Goal: Task Accomplishment & Management: Complete application form

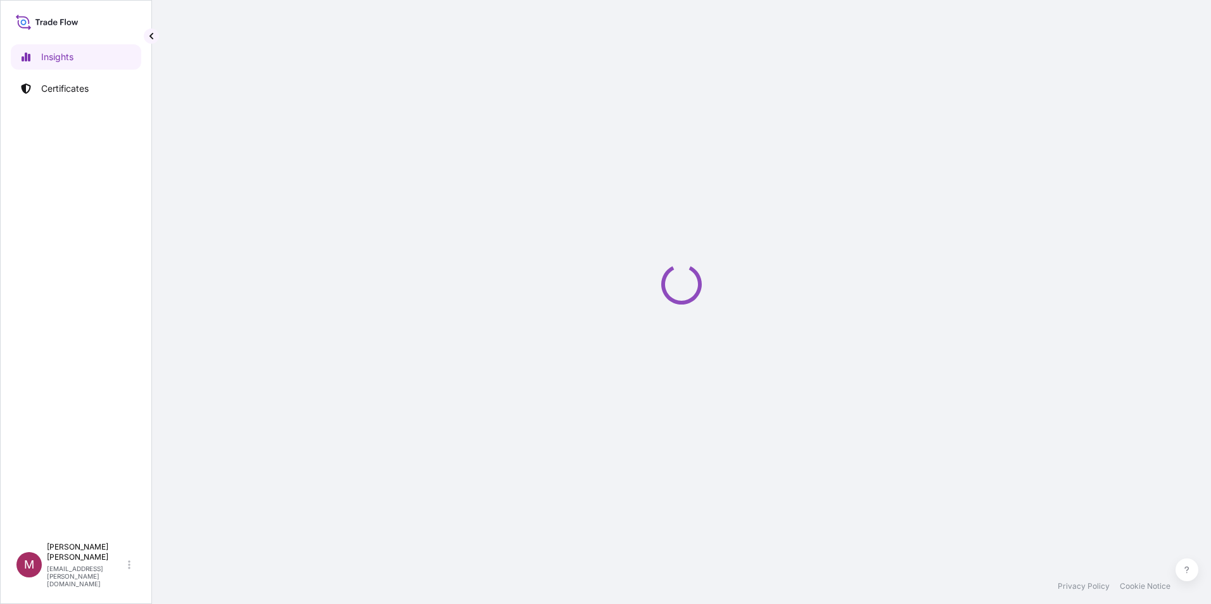
select select "2025"
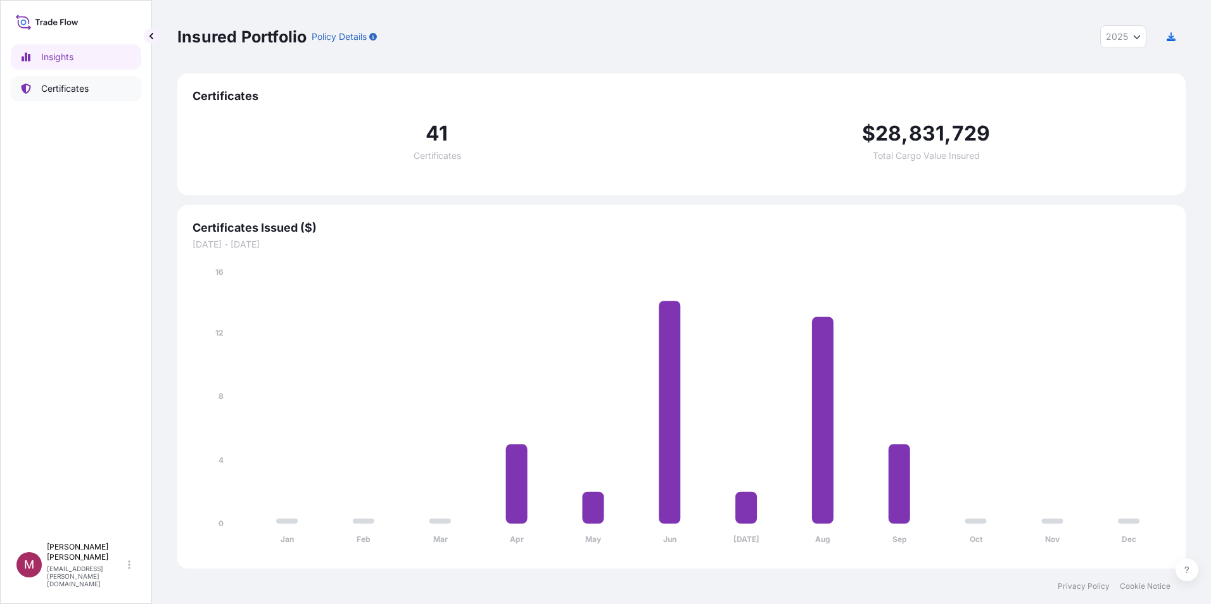
click at [75, 90] on p "Certificates" at bounding box center [65, 88] width 48 height 13
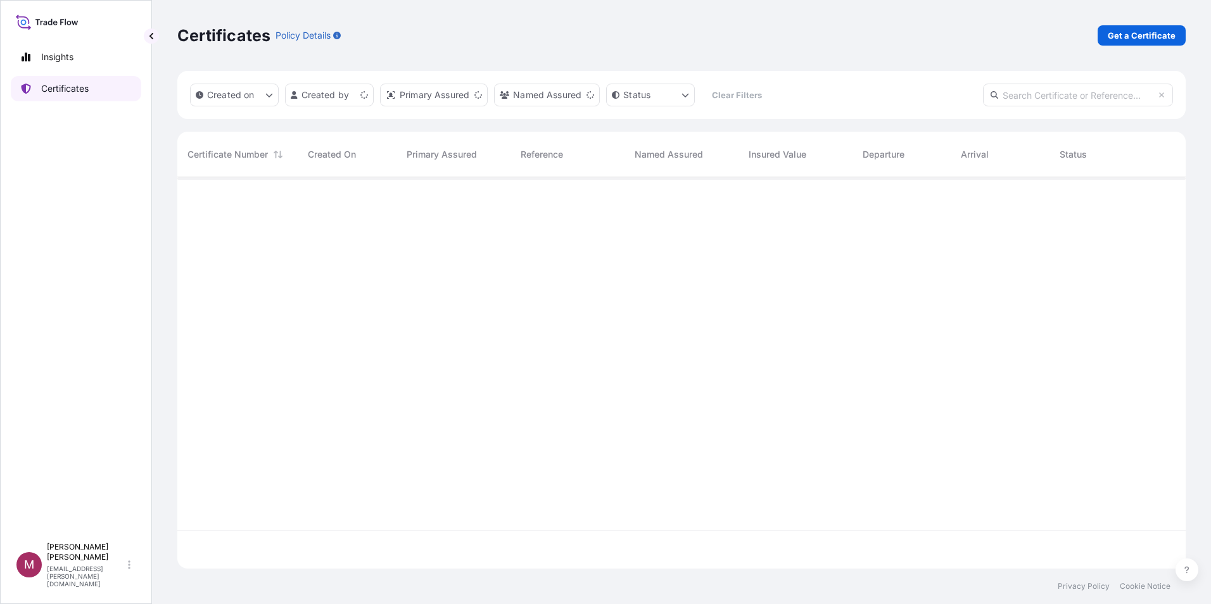
scroll to position [389, 999]
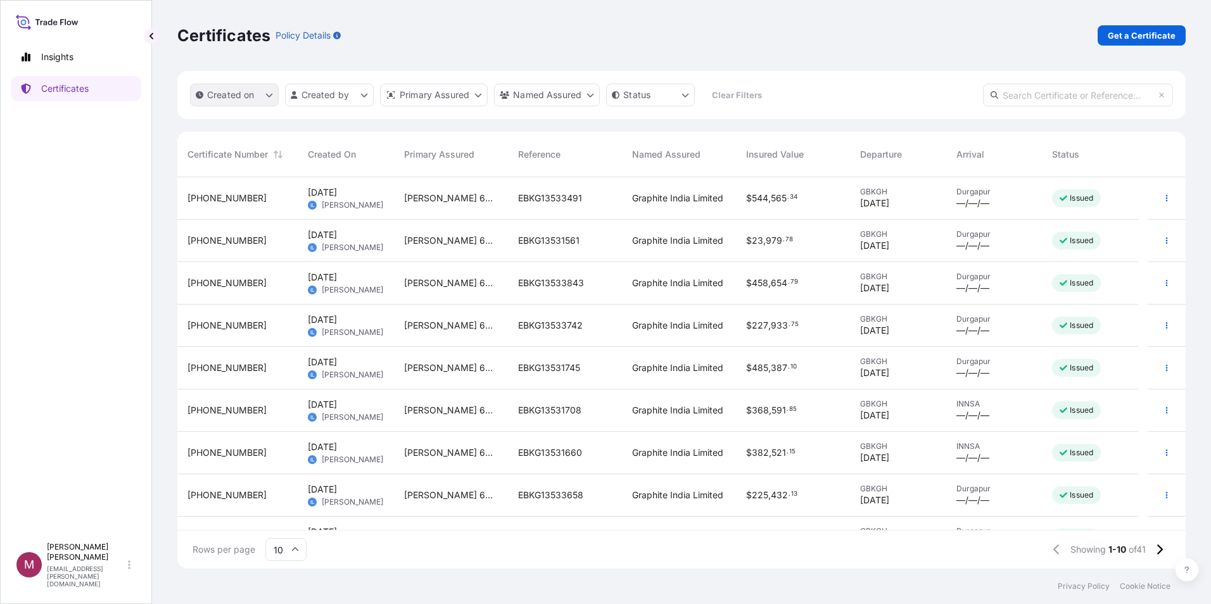
click at [255, 98] on button "Created on" at bounding box center [234, 95] width 89 height 23
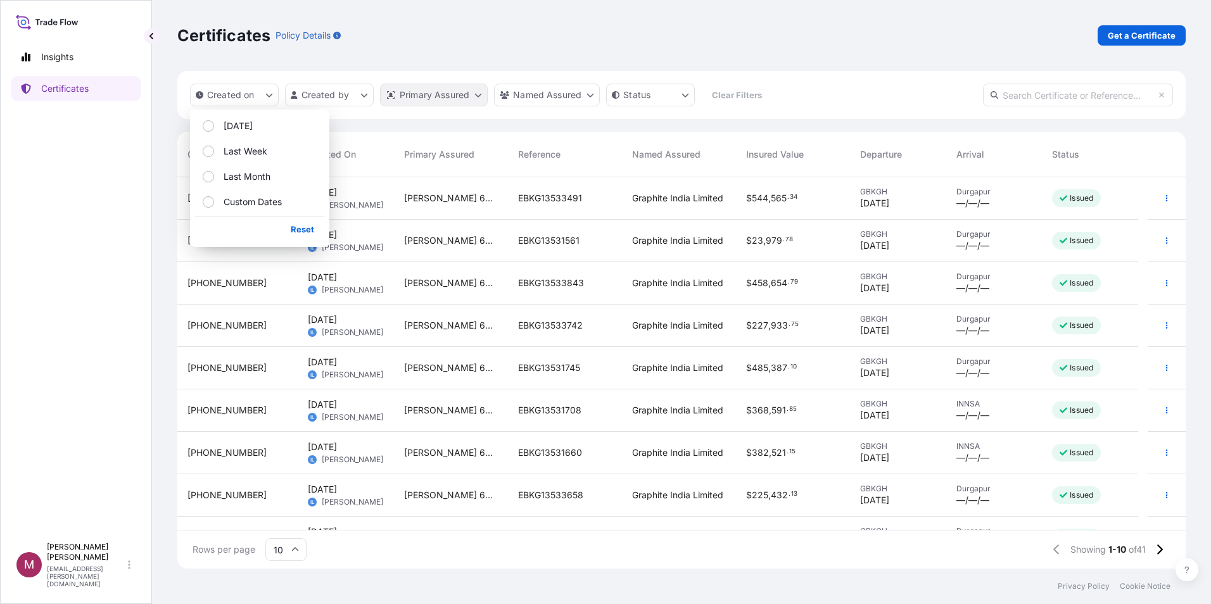
click at [462, 99] on html "Insights Certificates M [PERSON_NAME] [PERSON_NAME][EMAIL_ADDRESS][PERSON_NAME]…" at bounding box center [605, 302] width 1211 height 604
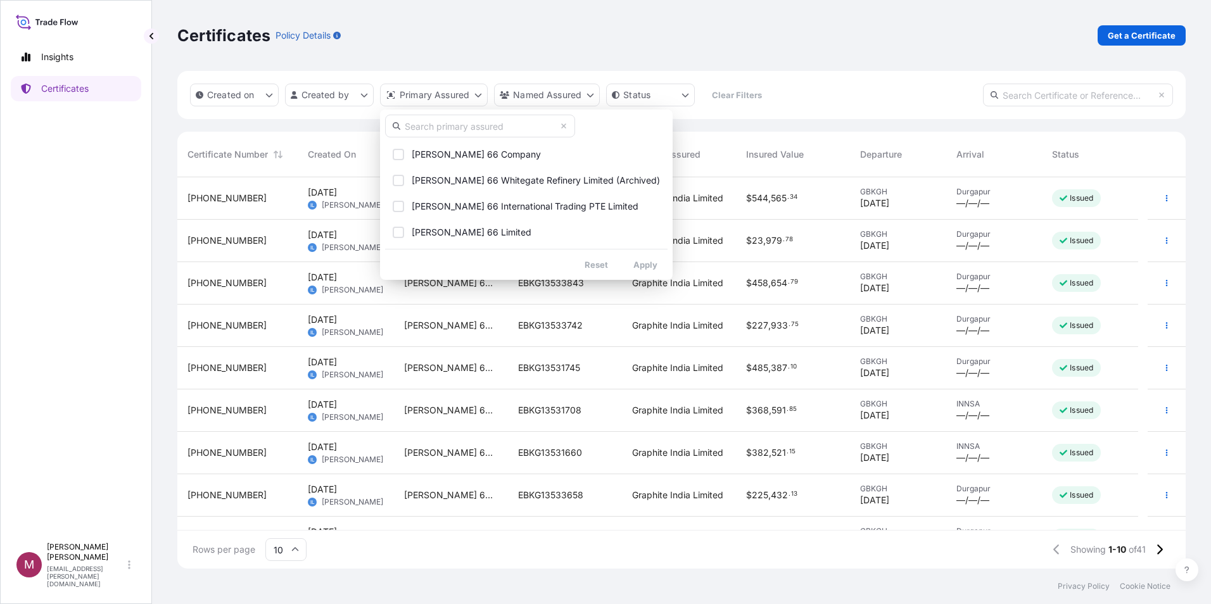
click at [859, 98] on html "Insights Certificates M [PERSON_NAME] [PERSON_NAME][EMAIL_ADDRESS][PERSON_NAME]…" at bounding box center [605, 302] width 1211 height 604
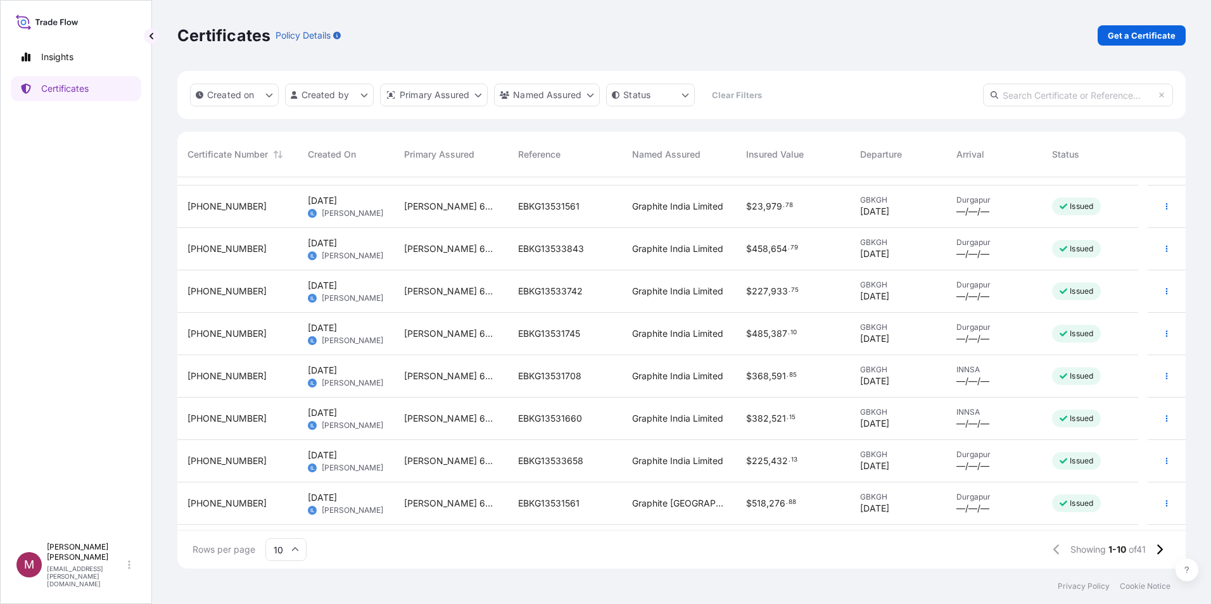
scroll to position [0, 0]
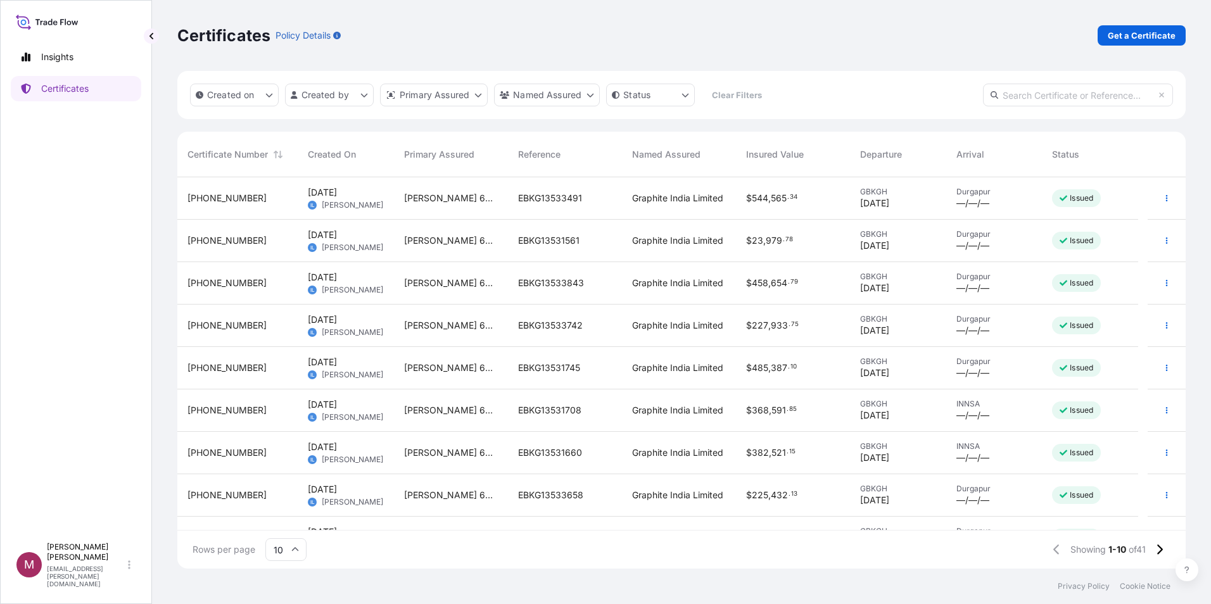
click at [69, 20] on icon at bounding box center [47, 22] width 63 height 18
click at [64, 64] on link "Insights" at bounding box center [76, 56] width 130 height 25
select select "2025"
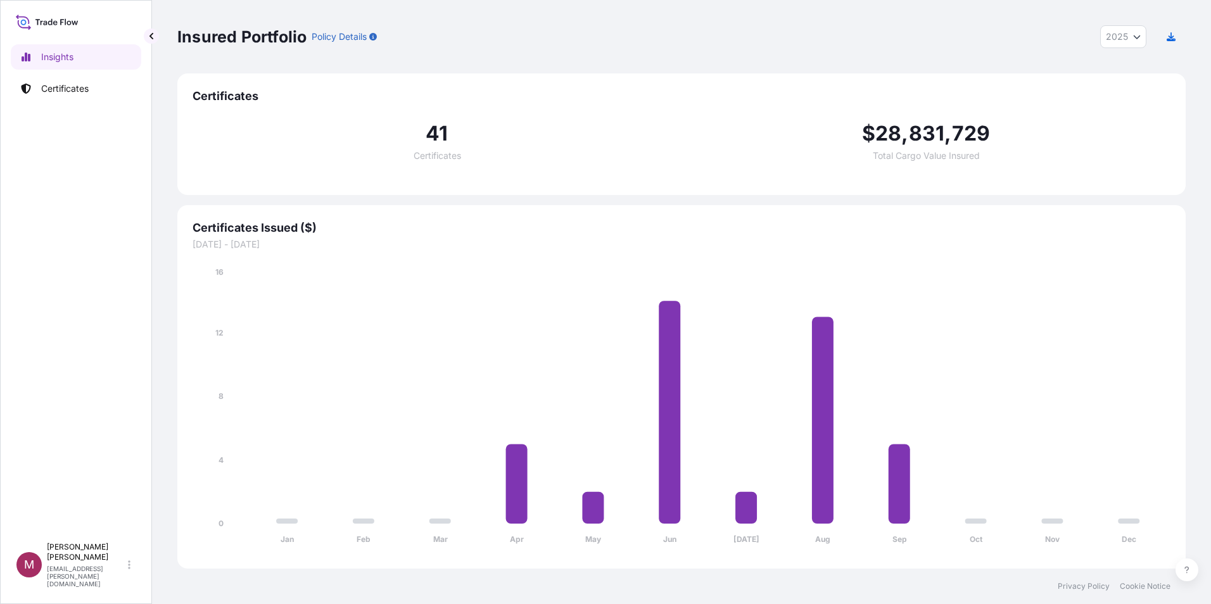
click at [61, 103] on div "Insights Certificates" at bounding box center [76, 285] width 130 height 504
click at [64, 90] on p "Certificates" at bounding box center [65, 88] width 48 height 13
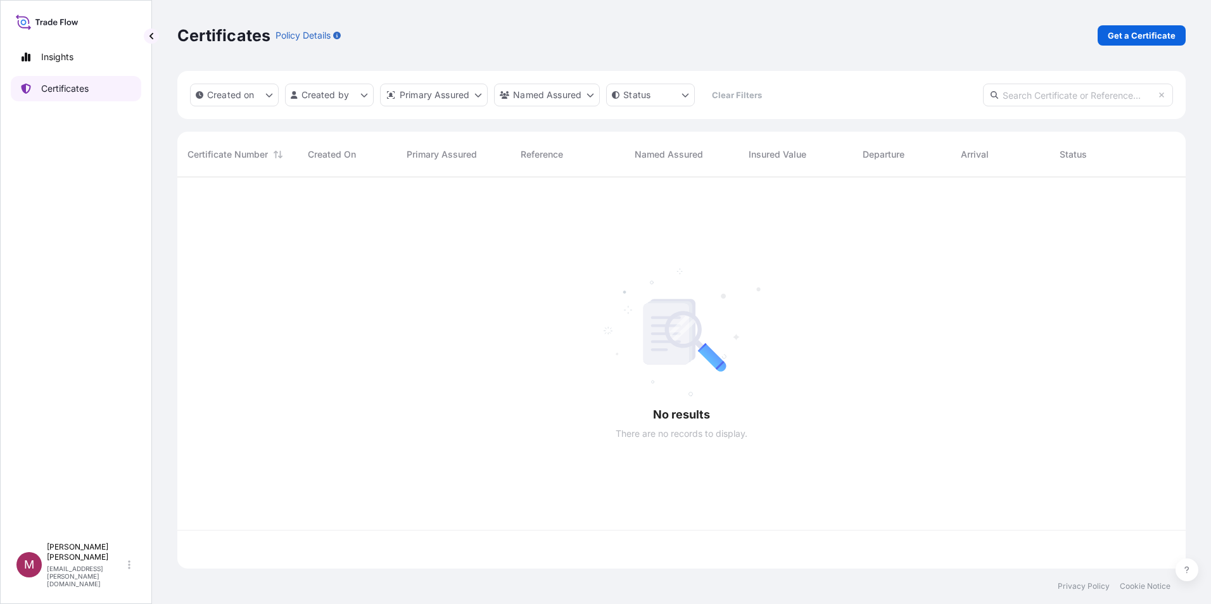
scroll to position [389, 999]
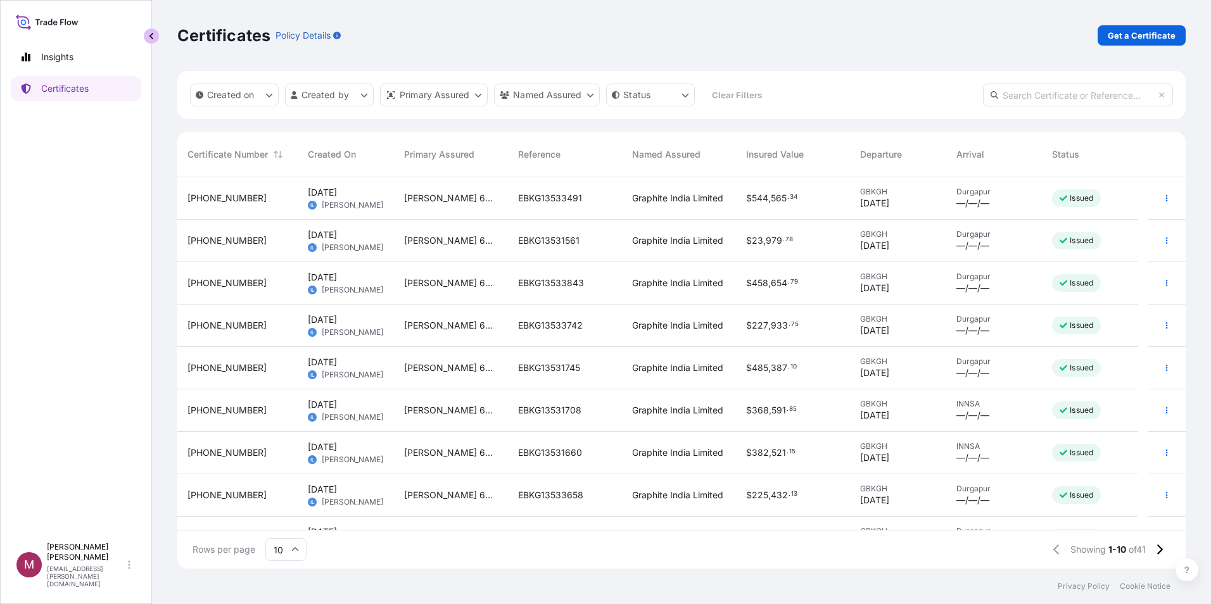
click at [146, 39] on button "button" at bounding box center [151, 36] width 15 height 15
click at [27, 15] on icon at bounding box center [47, 22] width 63 height 18
click at [24, 571] on span "M" at bounding box center [29, 565] width 10 height 13
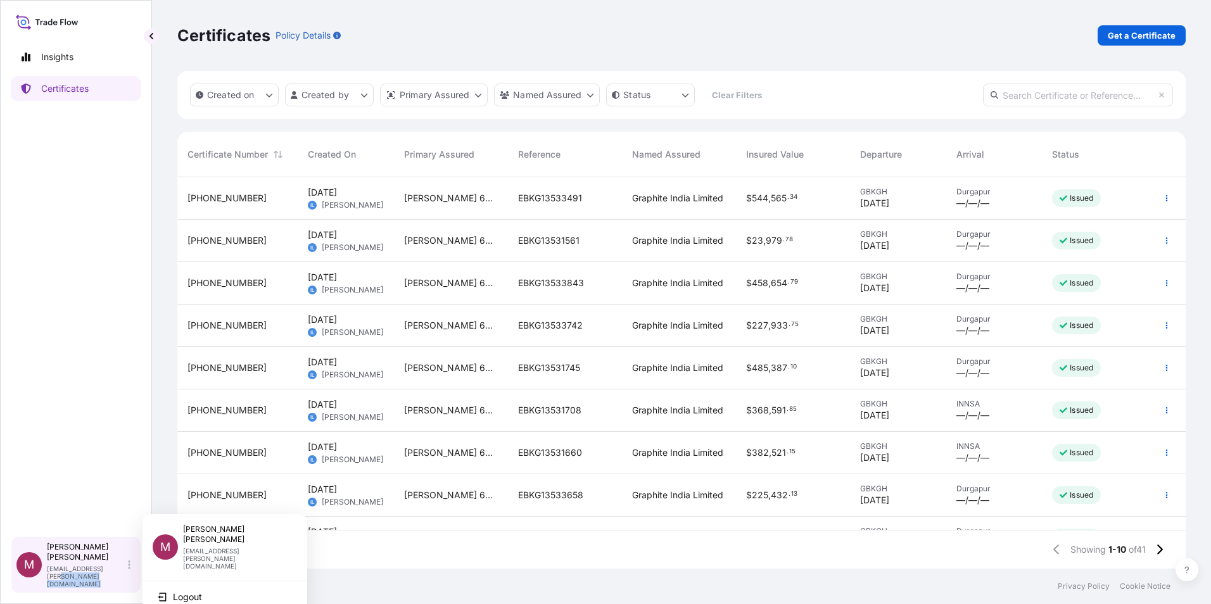
click at [129, 570] on icon at bounding box center [129, 565] width 3 height 10
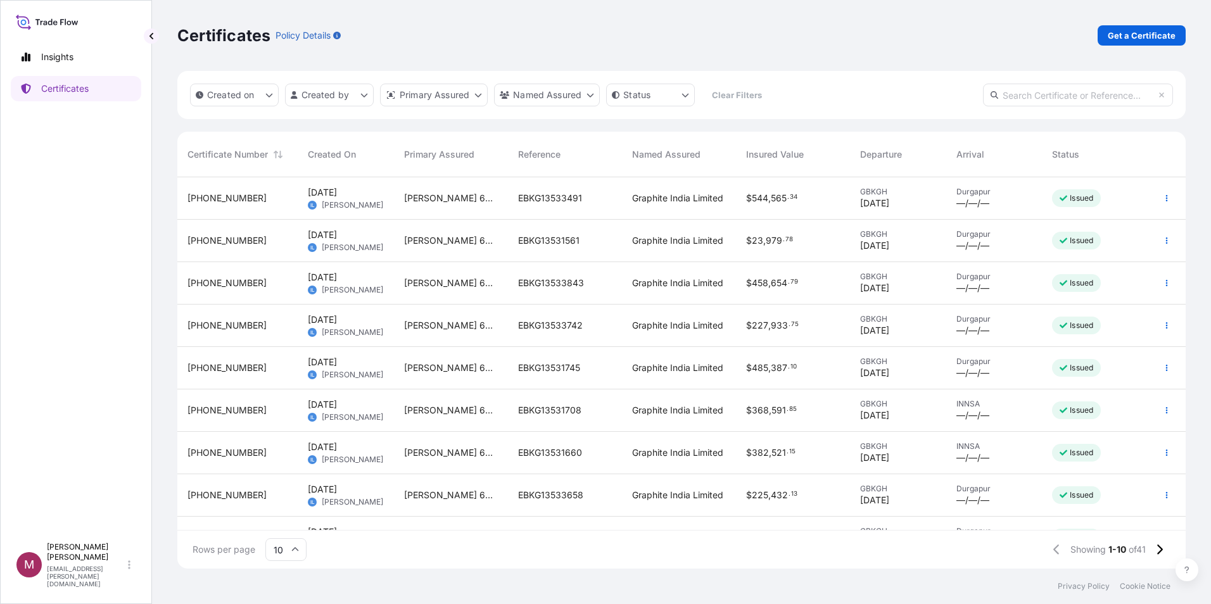
drag, startPoint x: 129, startPoint y: 575, endPoint x: 101, endPoint y: 455, distance: 122.8
click at [101, 455] on div "Insights Certificates" at bounding box center [76, 285] width 130 height 504
click at [1131, 35] on p "Get a Certificate" at bounding box center [1142, 35] width 68 height 13
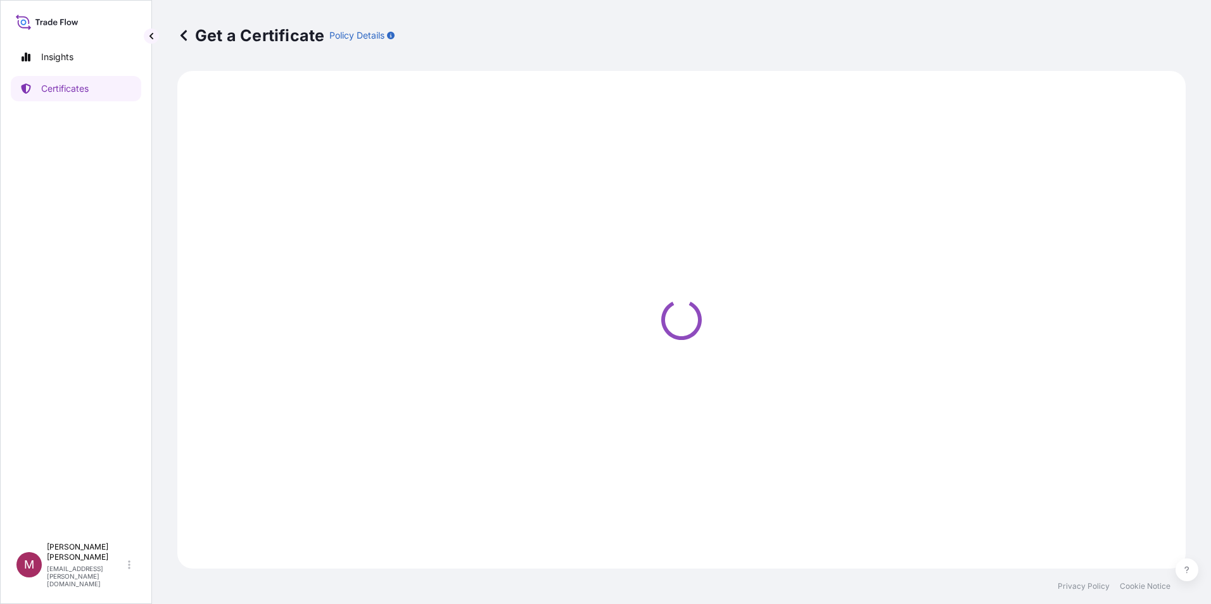
select select "Barge"
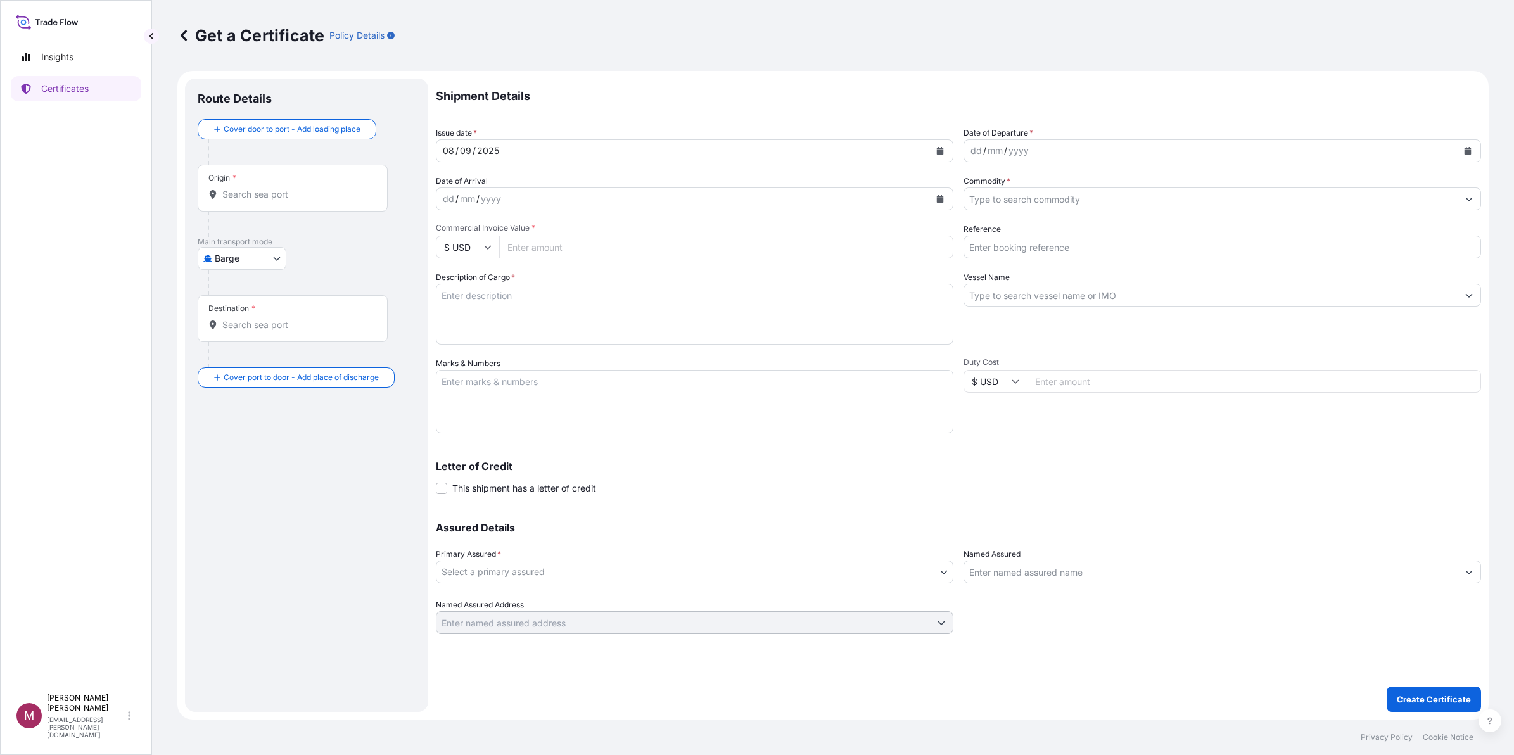
drag, startPoint x: 1184, startPoint y: 1, endPoint x: 1132, endPoint y: 683, distance: 684.1
click at [1132, 604] on div "Shipment Details Issue date * [DATE] Date of Departure * dd / mm / yyyy Date of…" at bounding box center [958, 395] width 1045 height 633
click at [184, 34] on icon at bounding box center [184, 35] width 6 height 11
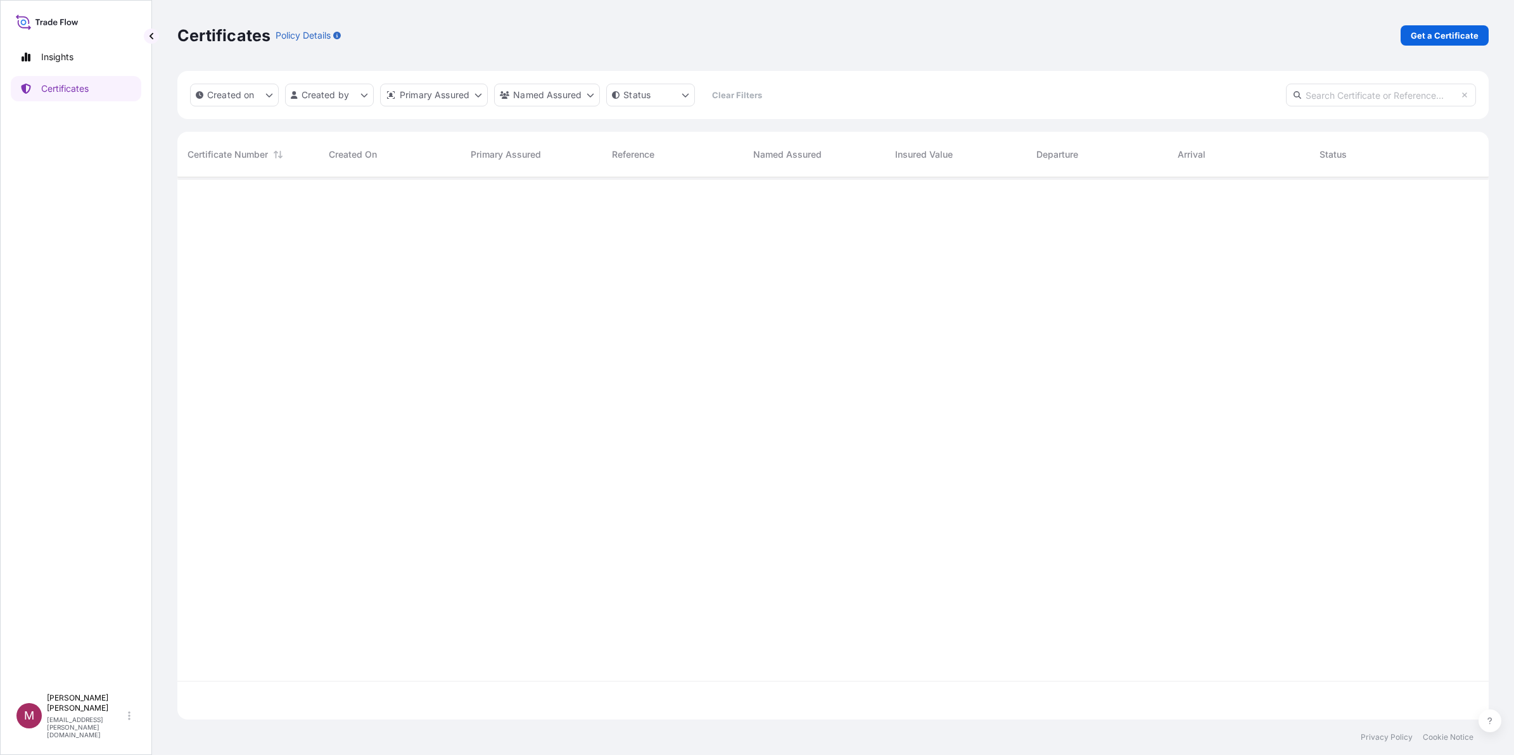
scroll to position [537, 1299]
click at [133, 604] on div "M [PERSON_NAME] [PERSON_NAME][EMAIL_ADDRESS][PERSON_NAME][DOMAIN_NAME]" at bounding box center [75, 716] width 119 height 46
